Goal: Information Seeking & Learning: Learn about a topic

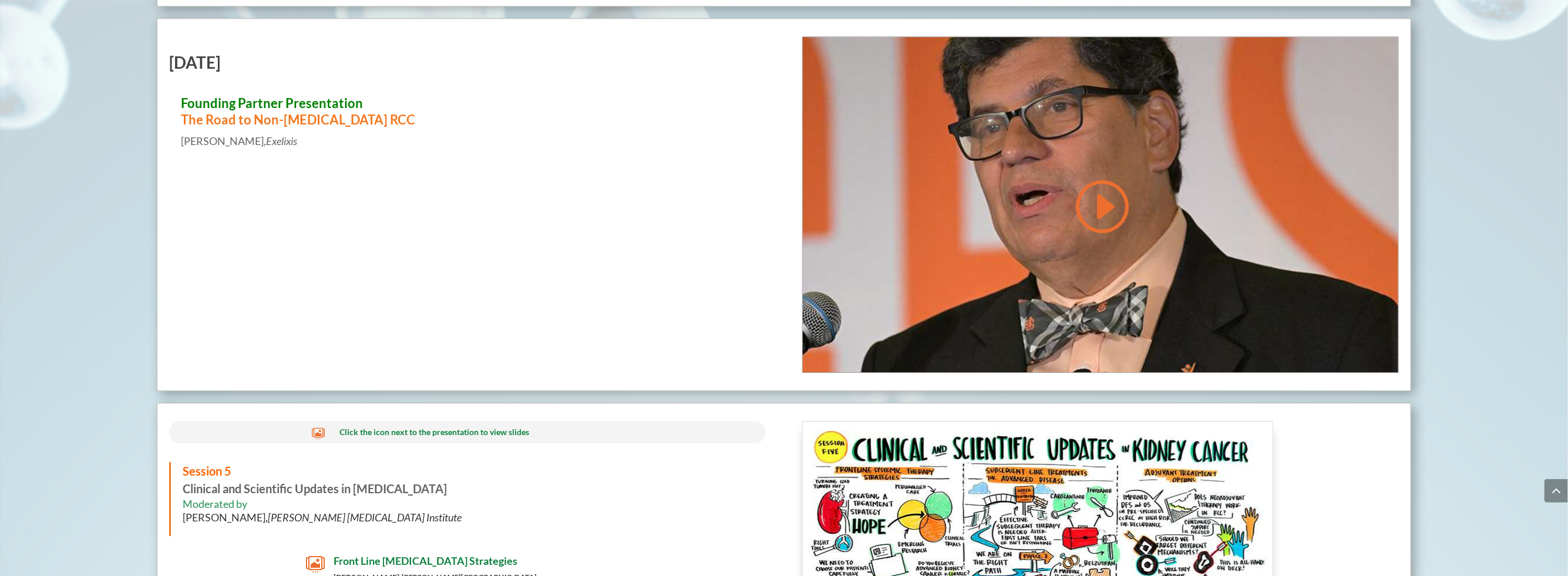
scroll to position [5245, 0]
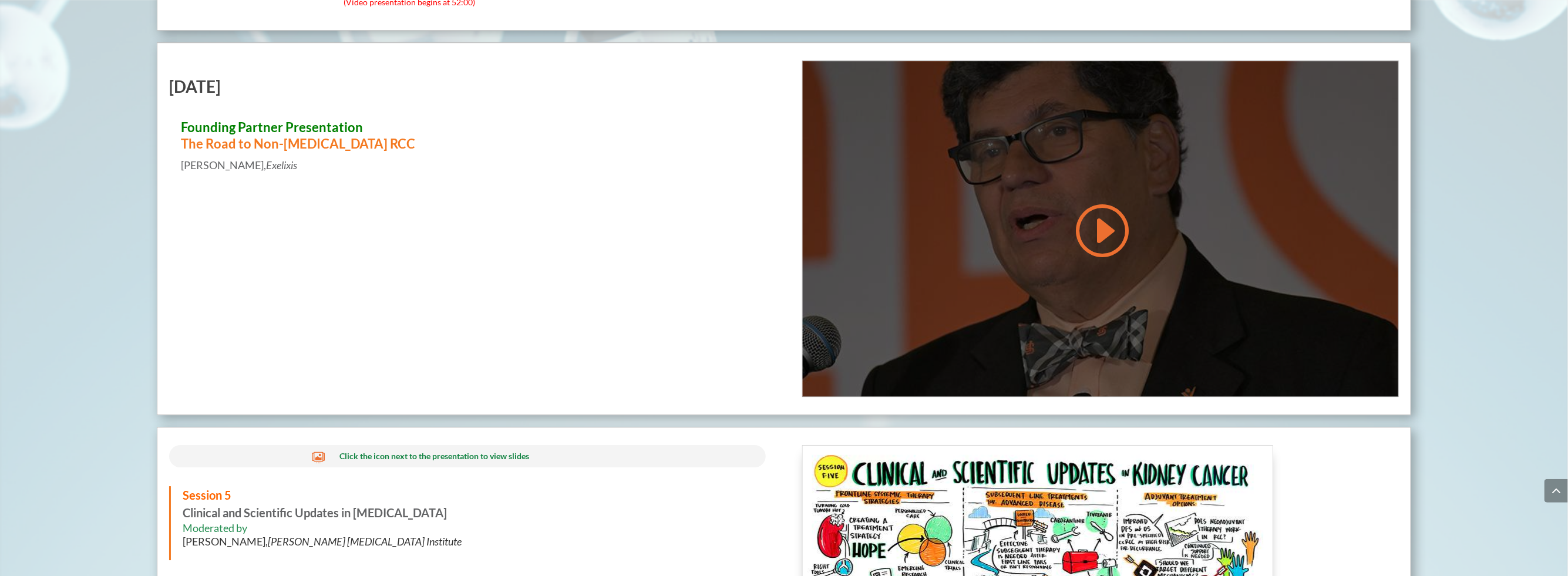
click at [1130, 239] on div at bounding box center [1100, 229] width 595 height 336
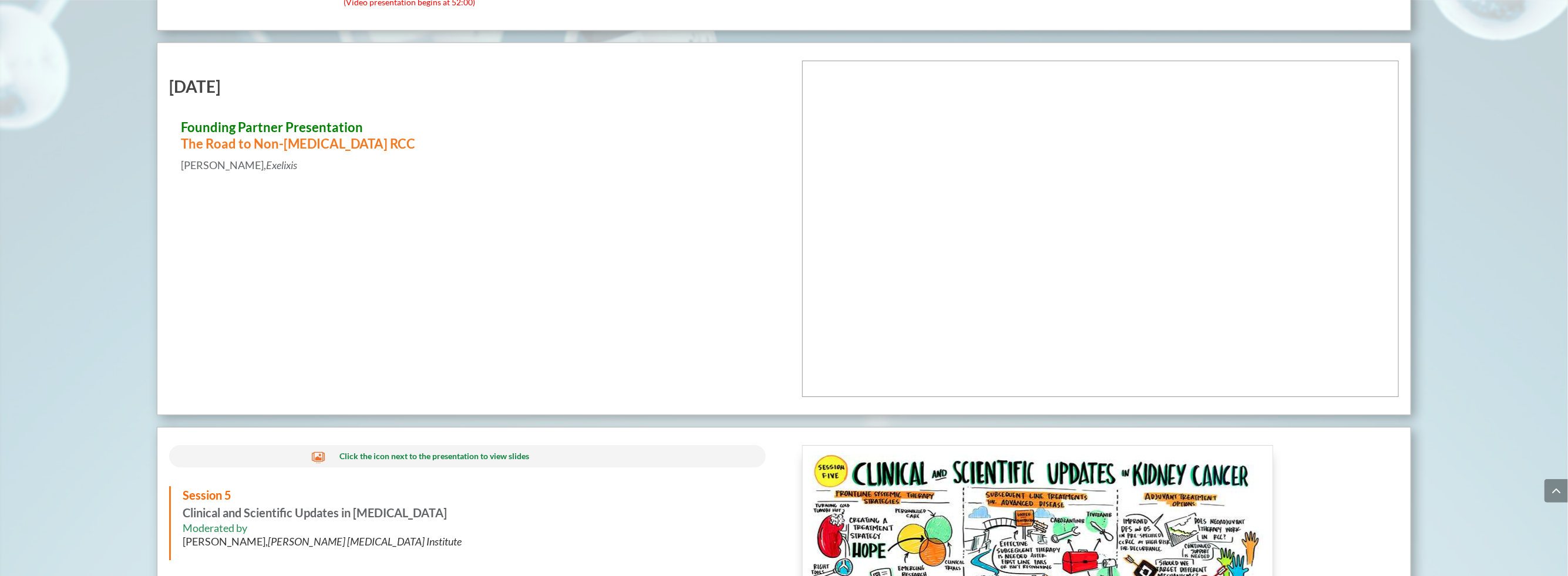
click at [604, 226] on div "Friday, July 18th Founding Partner Presentation The Road to Non-Clear Cell RCC …" at bounding box center [784, 229] width 1254 height 373
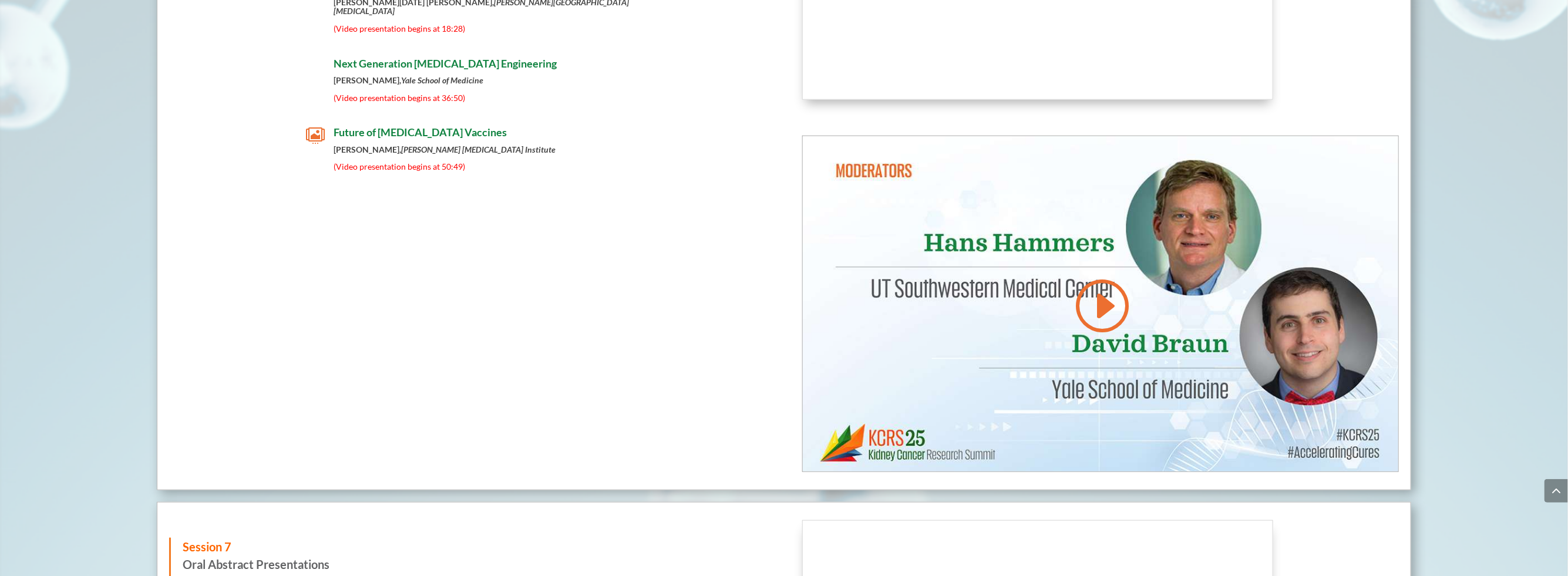
scroll to position [6630, 0]
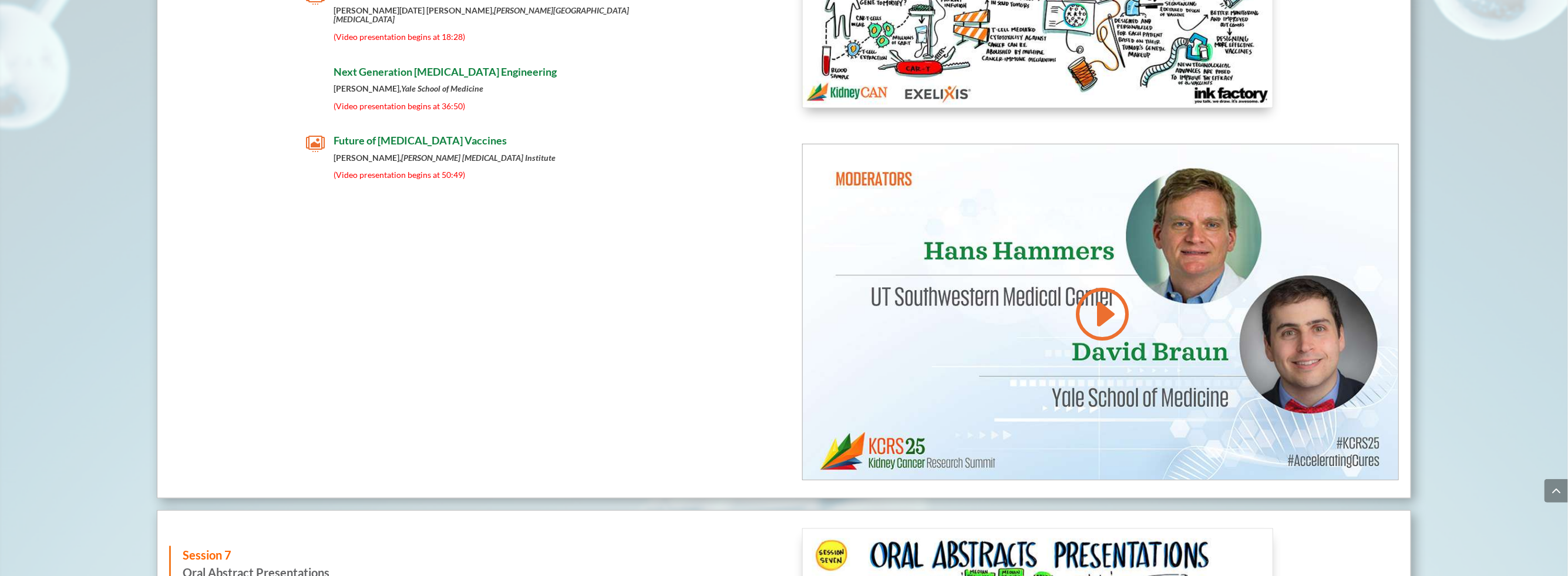
drag, startPoint x: 432, startPoint y: 136, endPoint x: 283, endPoint y: 249, distance: 187.0
click at [283, 249] on div "Session 6 From Concept to Clinic: The Emerging Role of Precision Immunotherapy …" at bounding box center [784, 137] width 1254 height 723
drag, startPoint x: 321, startPoint y: 135, endPoint x: 720, endPoint y: 232, distance: 410.6
click at [720, 232] on div "Session 6 From Concept to Clinic: The Emerging Role of Precision Immunotherapy …" at bounding box center [784, 137] width 1254 height 723
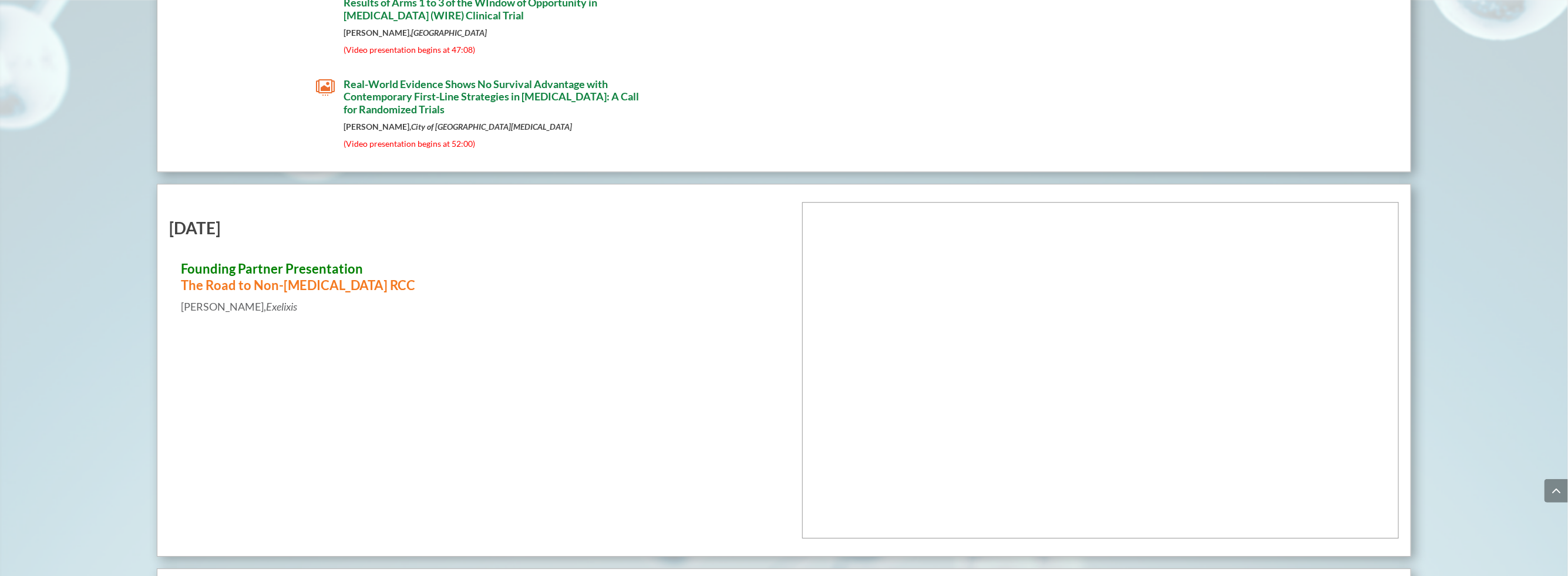
scroll to position [5289, 0]
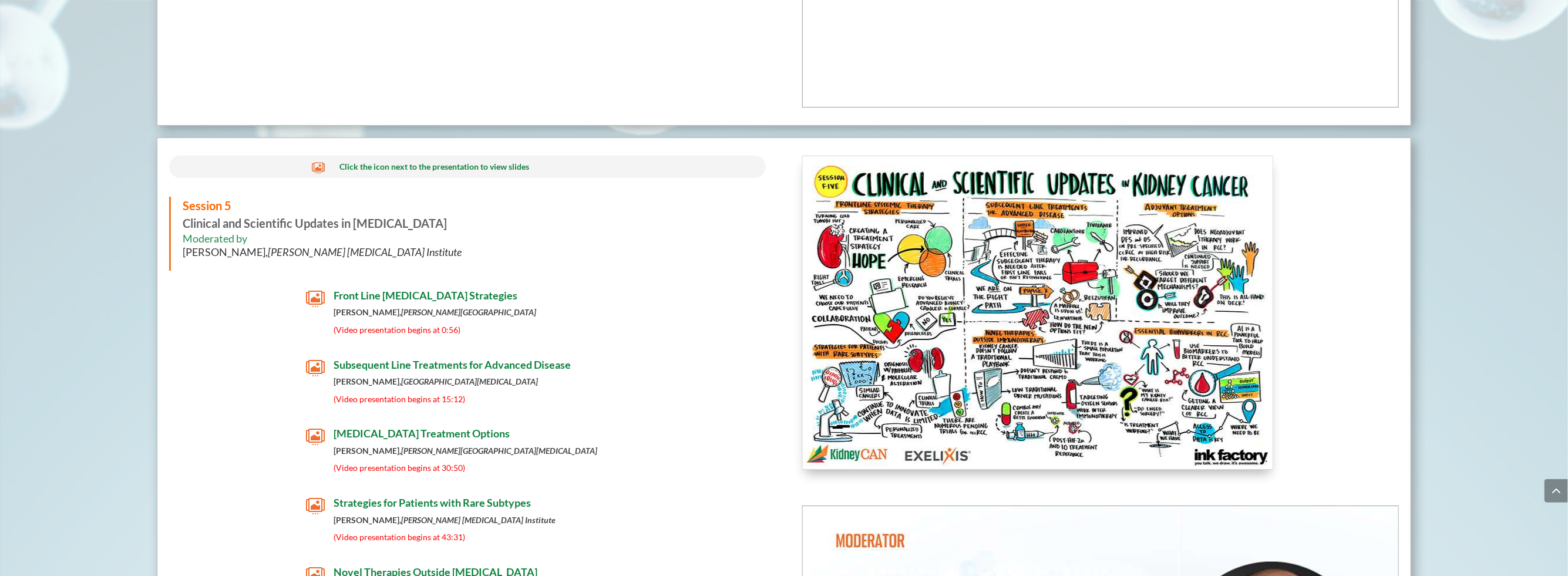
scroll to position [5536, 0]
click at [652, 312] on div " Front Line Systemic Therapy Strategies David McDermott, Beth Israel Deaconess…" at bounding box center [467, 313] width 596 height 50
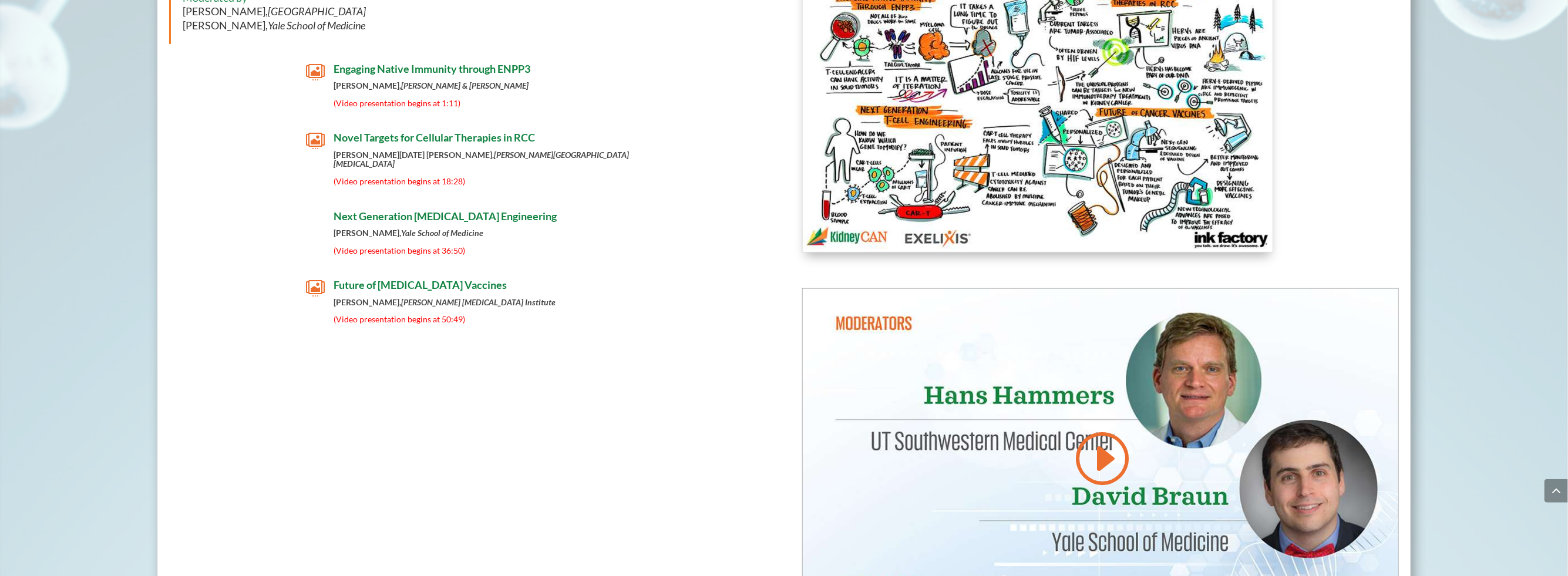
scroll to position [6488, 0]
click at [455, 296] on em "[PERSON_NAME] [MEDICAL_DATA] Institute" at bounding box center [478, 301] width 155 height 10
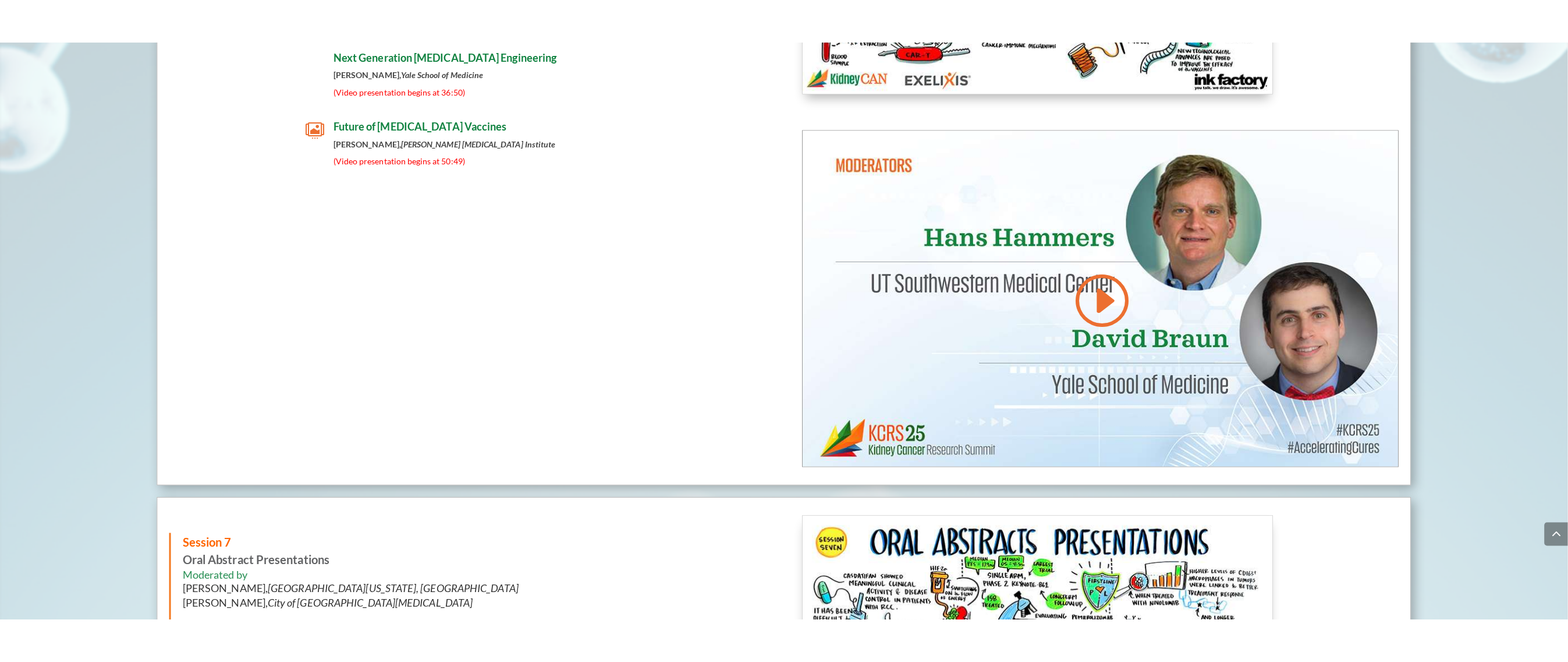
scroll to position [6634, 0]
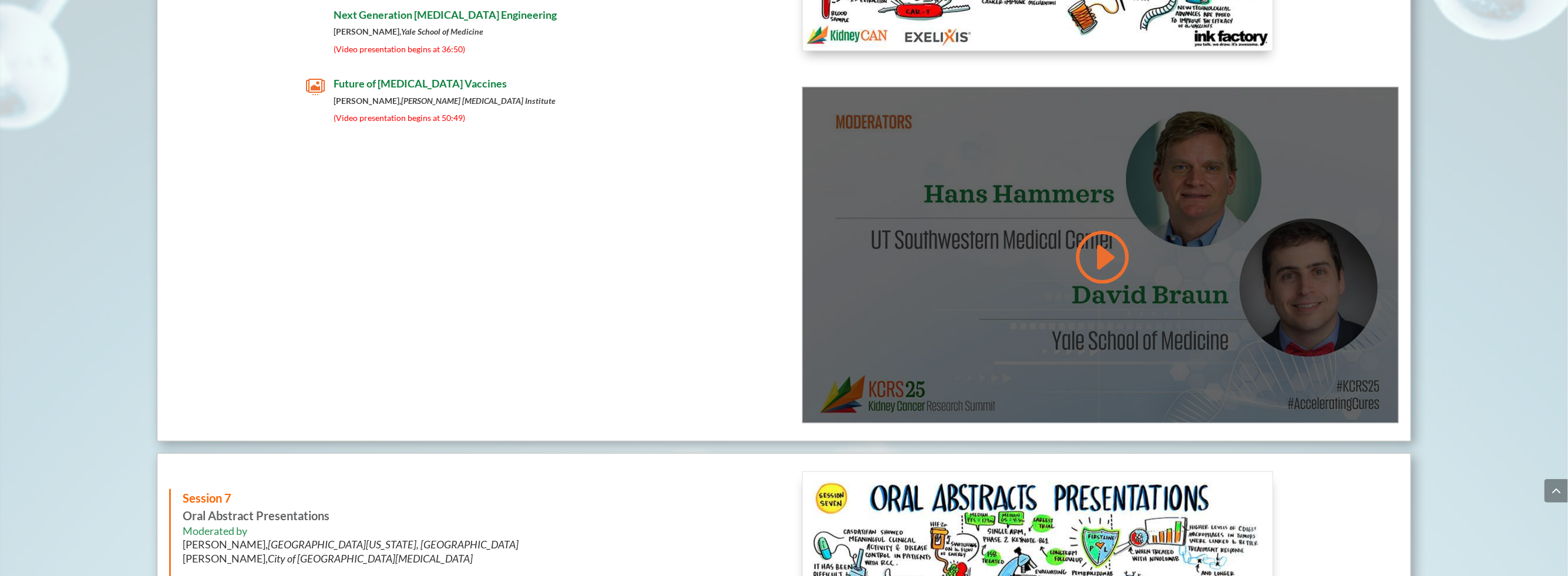
click at [1062, 223] on div at bounding box center [1100, 255] width 595 height 336
